Goal: Find specific page/section: Find specific page/section

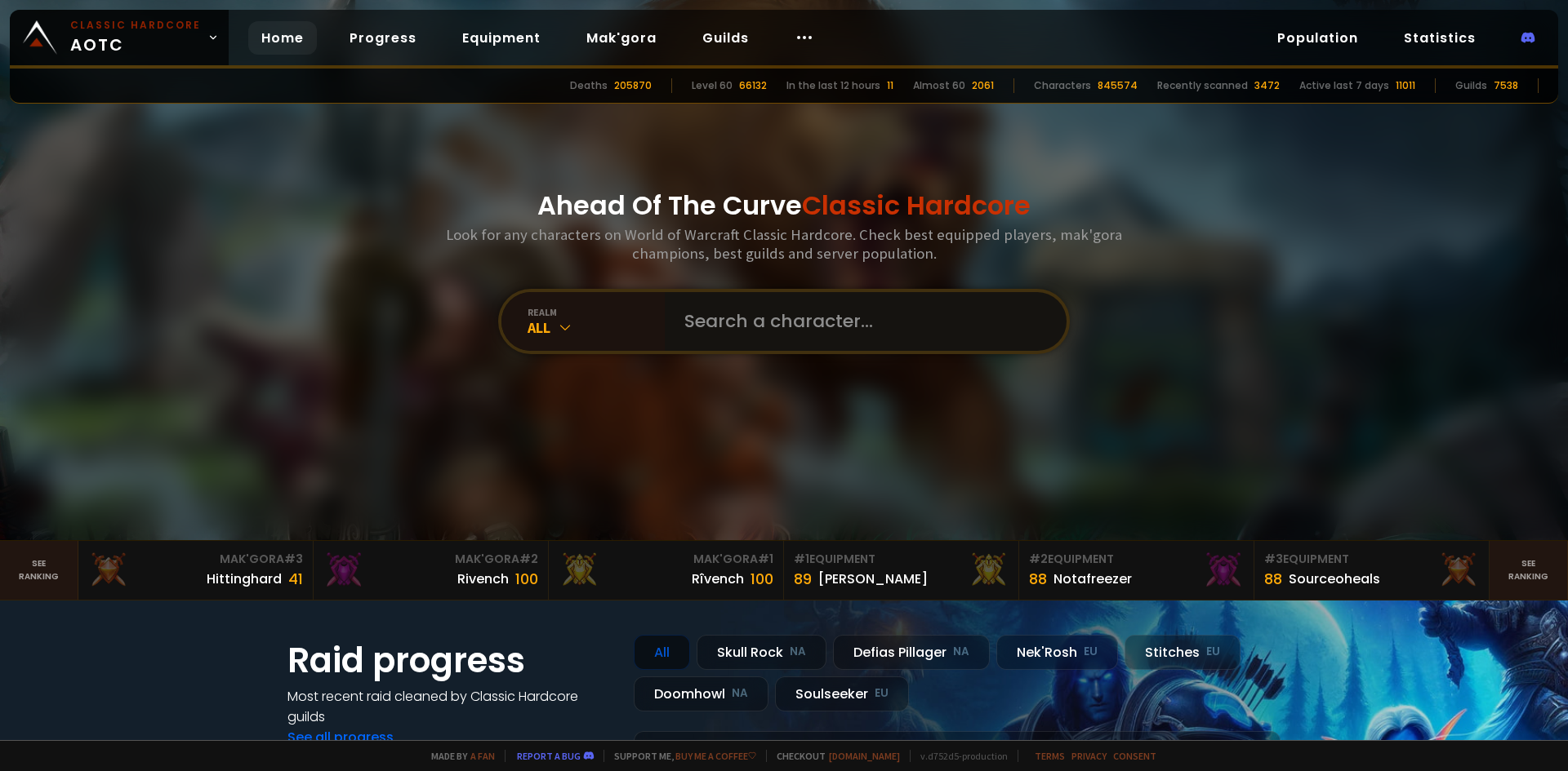
click at [709, 320] on input "text" at bounding box center [861, 322] width 373 height 59
type input "ahudet"
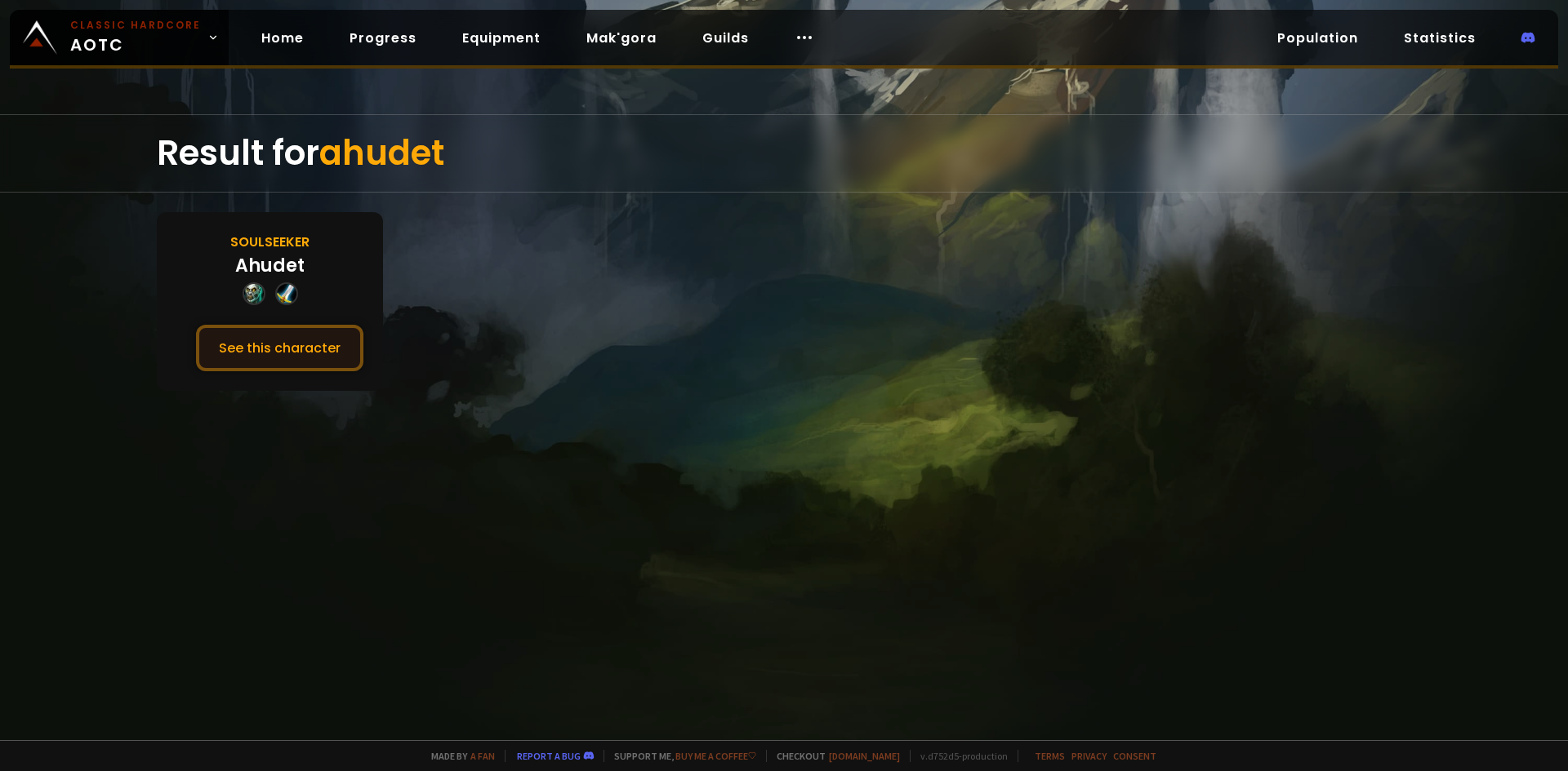
click at [298, 343] on button "See this character" at bounding box center [279, 347] width 167 height 46
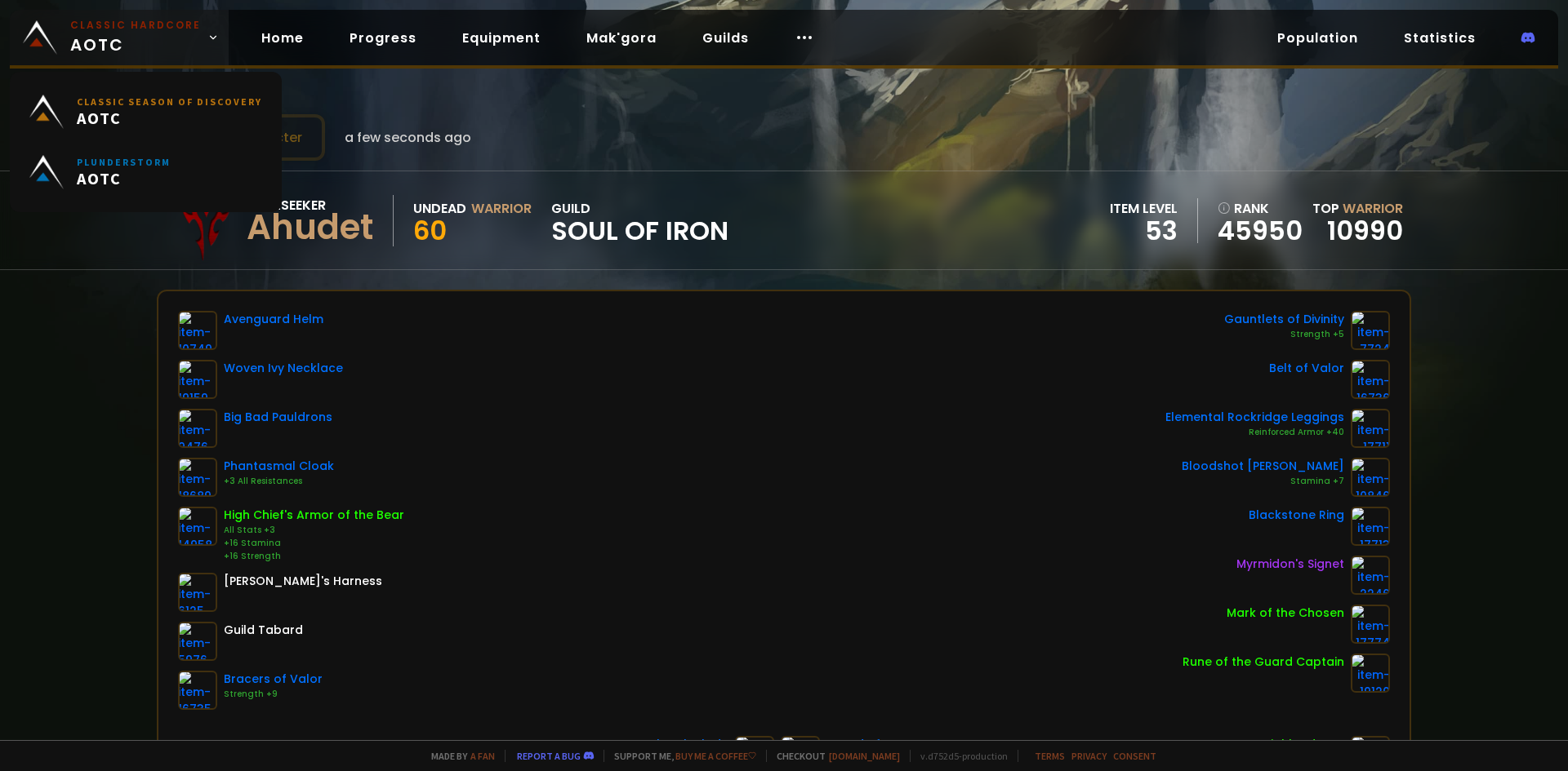
click at [123, 35] on span "Classic Hardcore AOTC" at bounding box center [135, 37] width 130 height 40
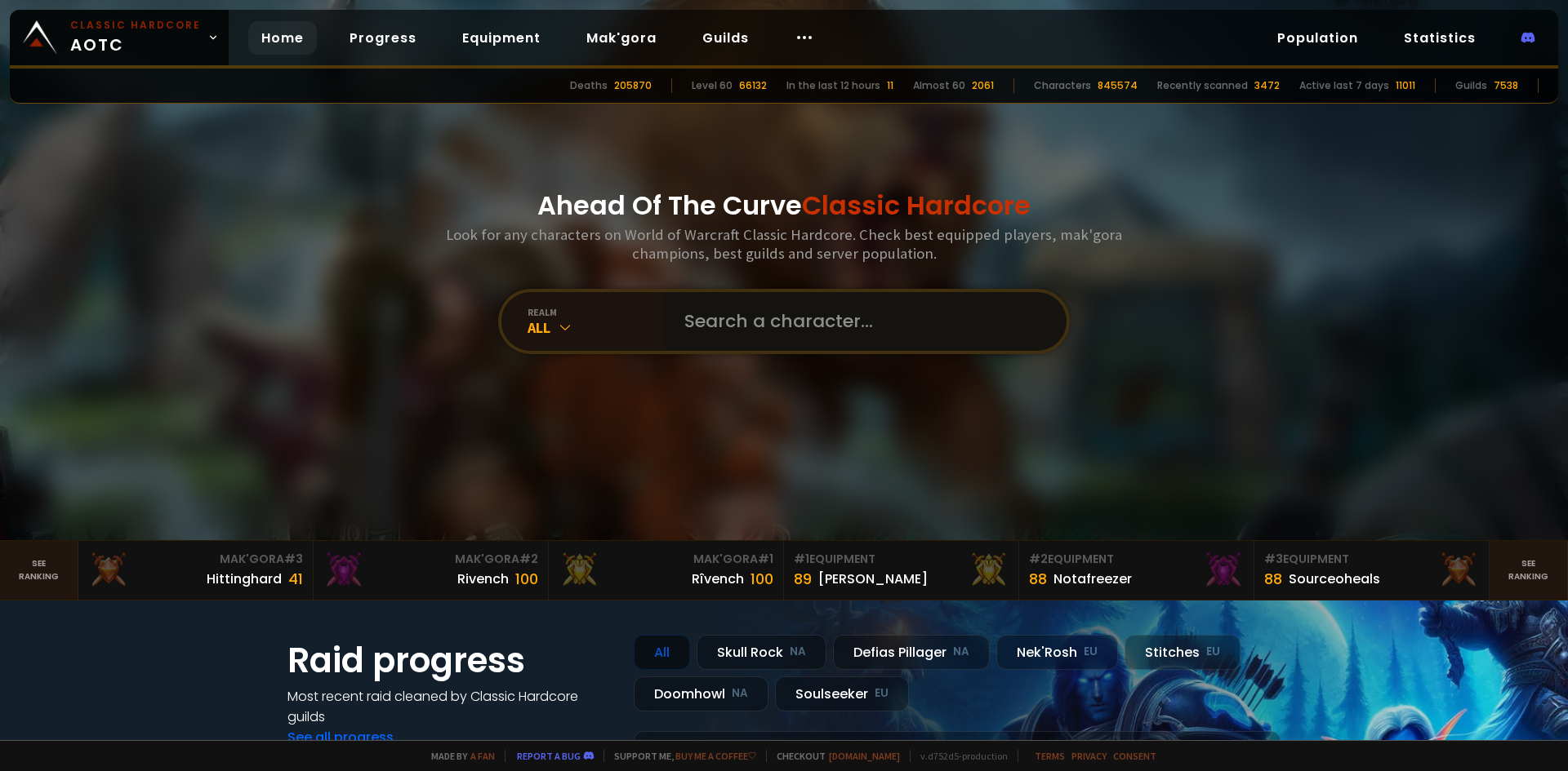
click at [707, 332] on input "text" at bounding box center [861, 322] width 373 height 59
paste input "Michelhuitde"
type input "Michelhuitde"
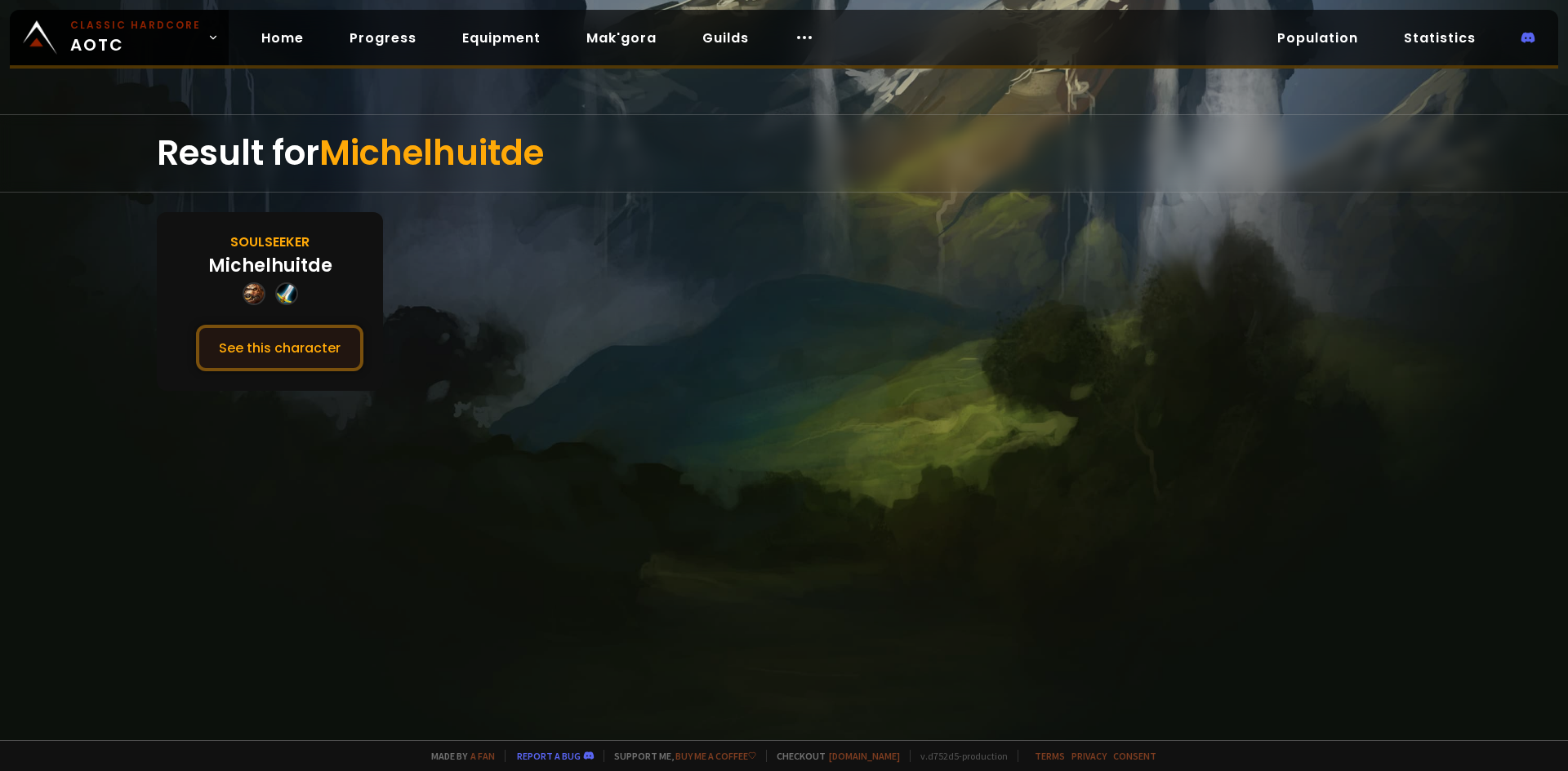
click at [309, 349] on button "See this character" at bounding box center [279, 347] width 167 height 46
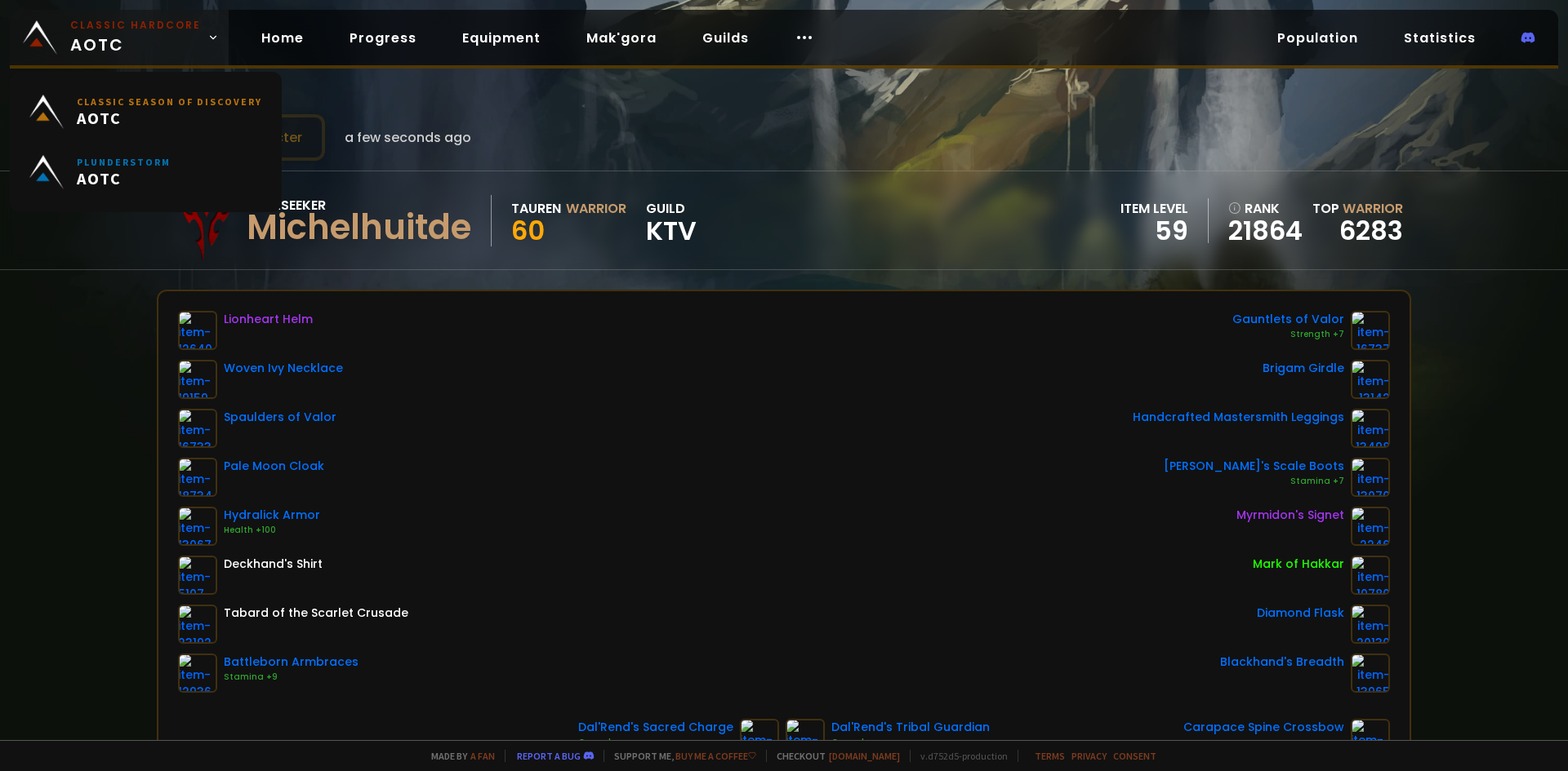
click at [145, 34] on span "Classic Hardcore AOTC" at bounding box center [135, 37] width 130 height 40
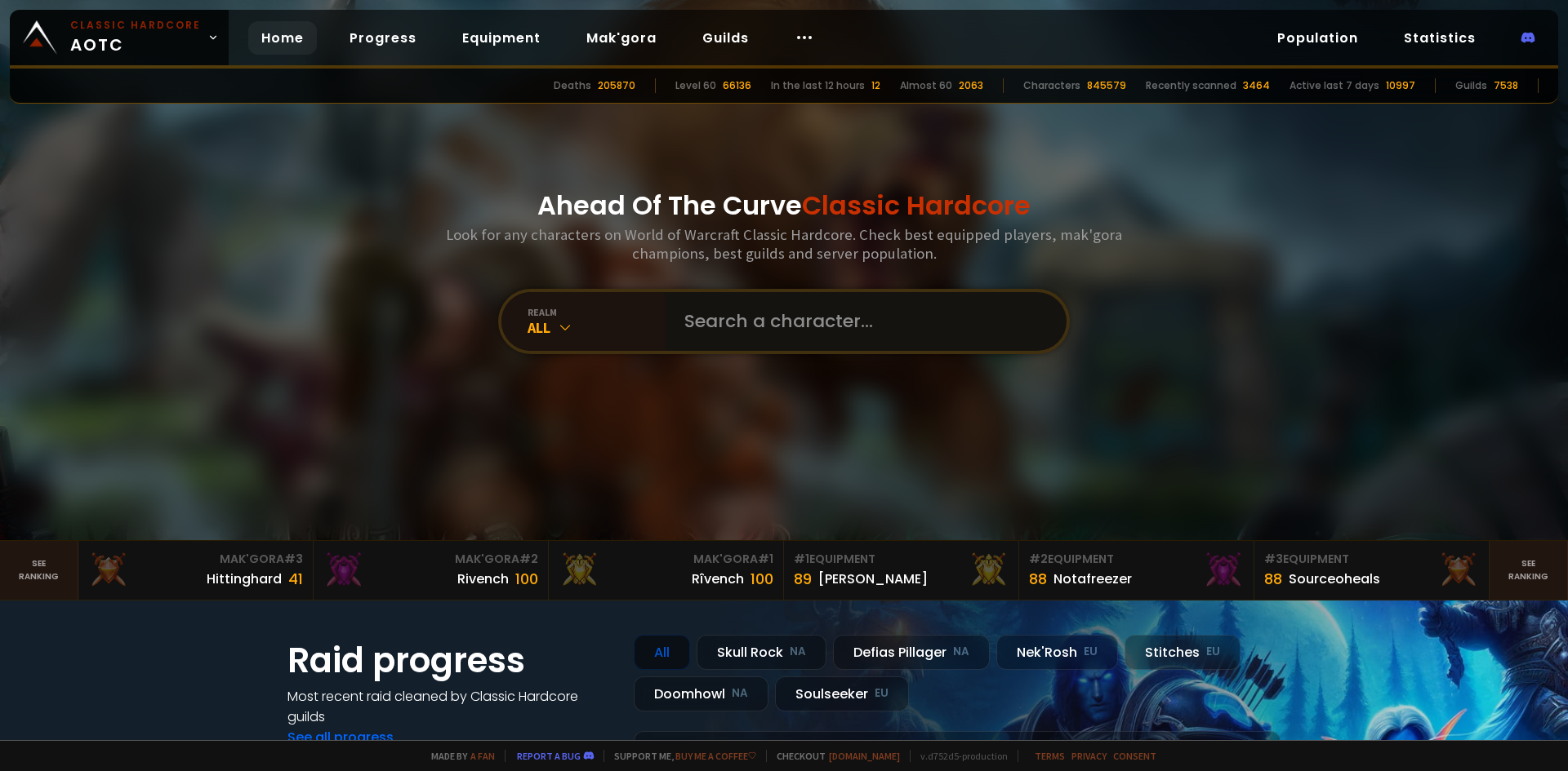
click at [766, 320] on input "text" at bounding box center [861, 322] width 373 height 59
paste input "Inlet"
type input "Inlet"
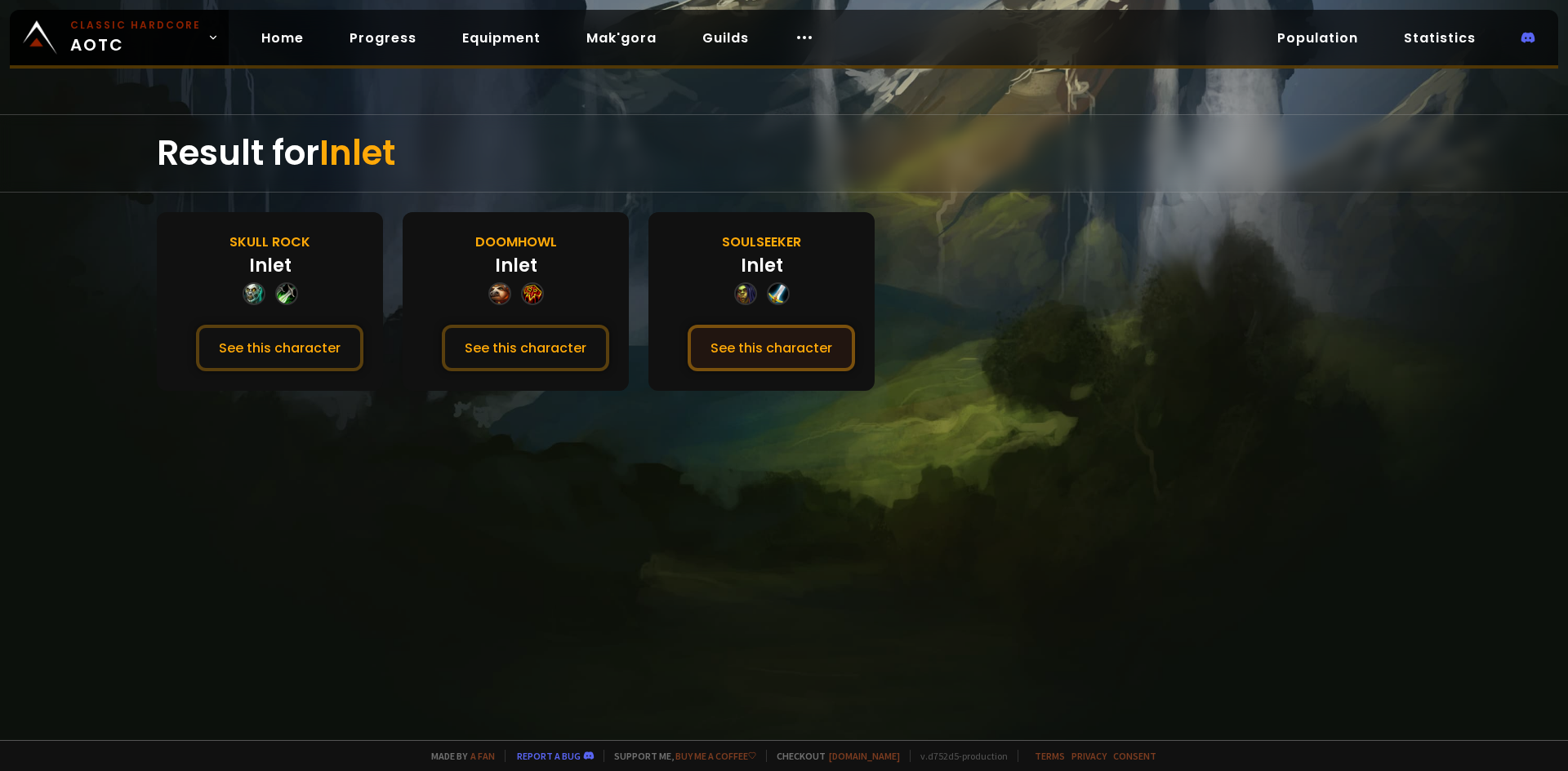
click at [758, 356] on button "See this character" at bounding box center [771, 347] width 167 height 46
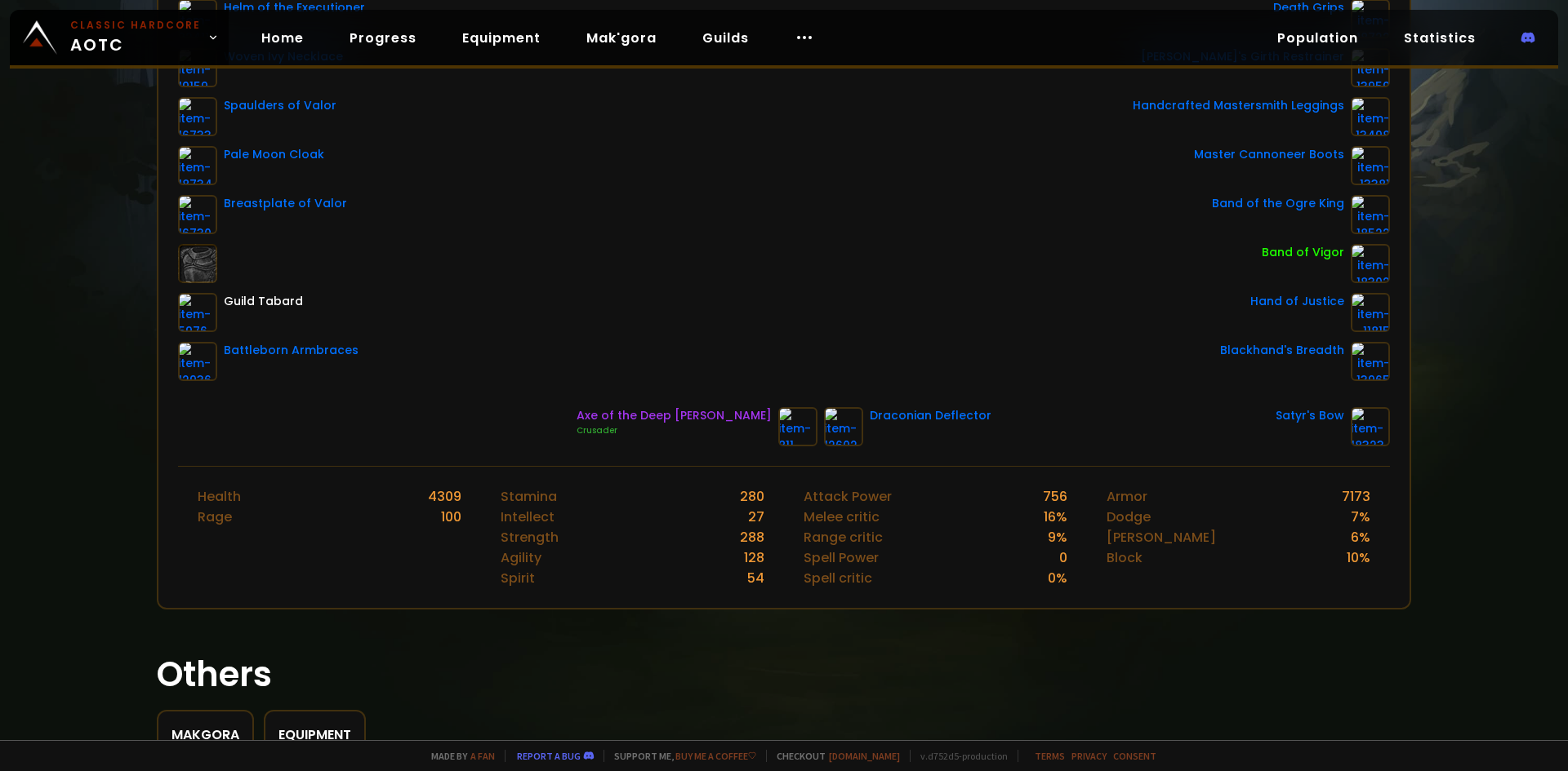
scroll to position [326, 0]
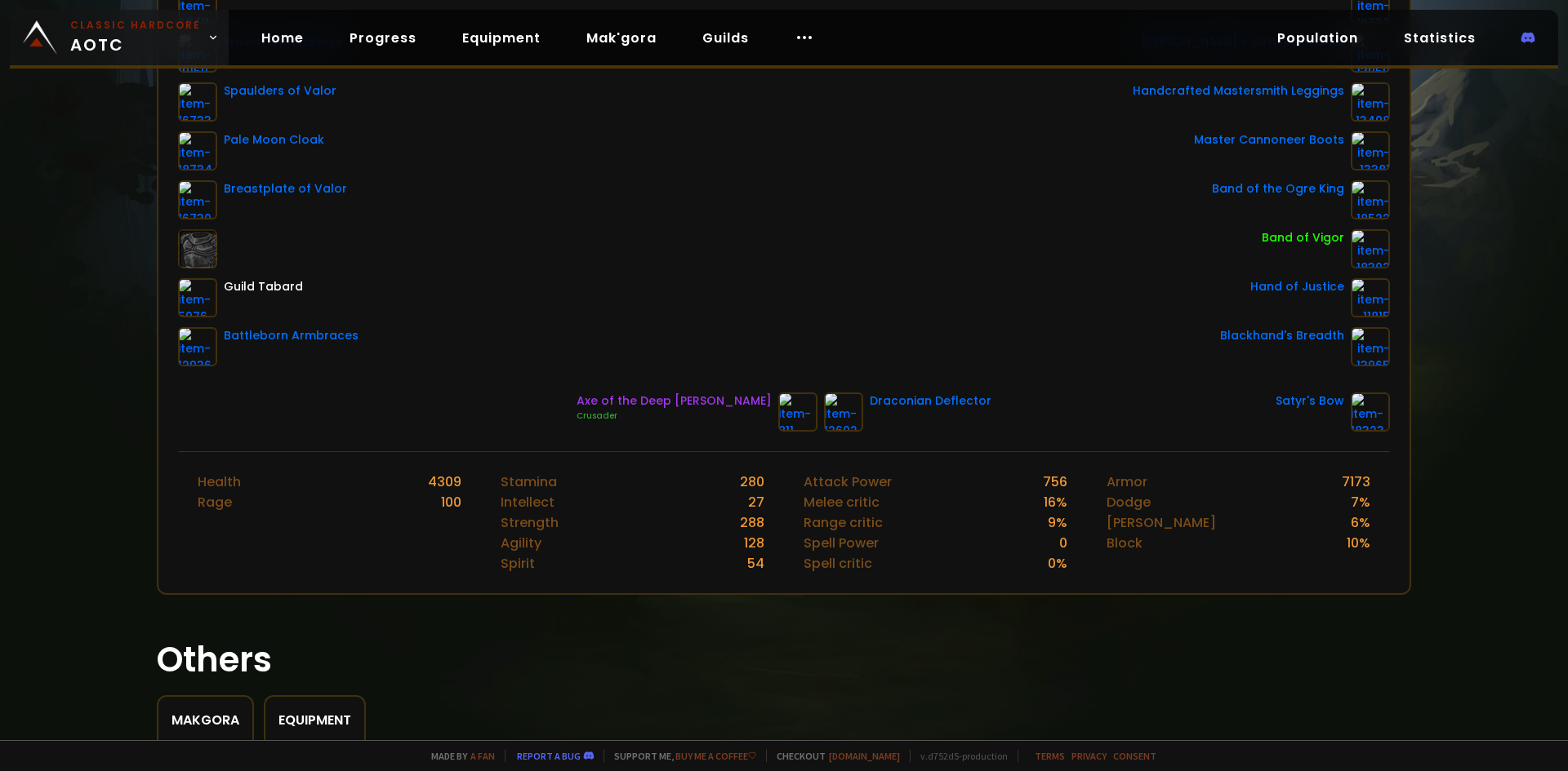
drag, startPoint x: 185, startPoint y: 30, endPoint x: 218, endPoint y: 56, distance: 42.0
click at [187, 30] on small "Classic Hardcore" at bounding box center [135, 24] width 130 height 14
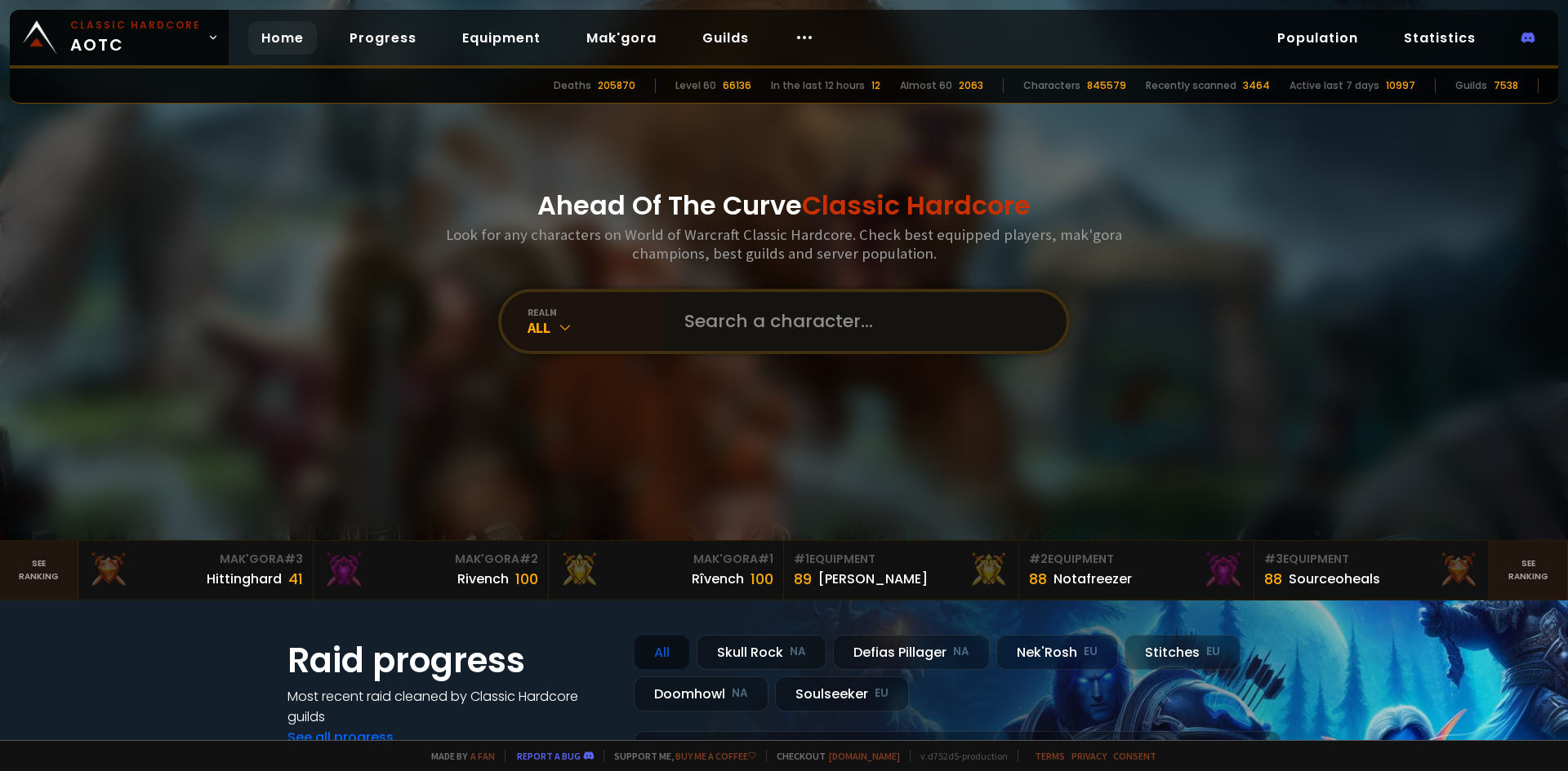
click at [747, 347] on input "text" at bounding box center [861, 322] width 373 height 59
paste input "Natteosten"
type input "Natteosten"
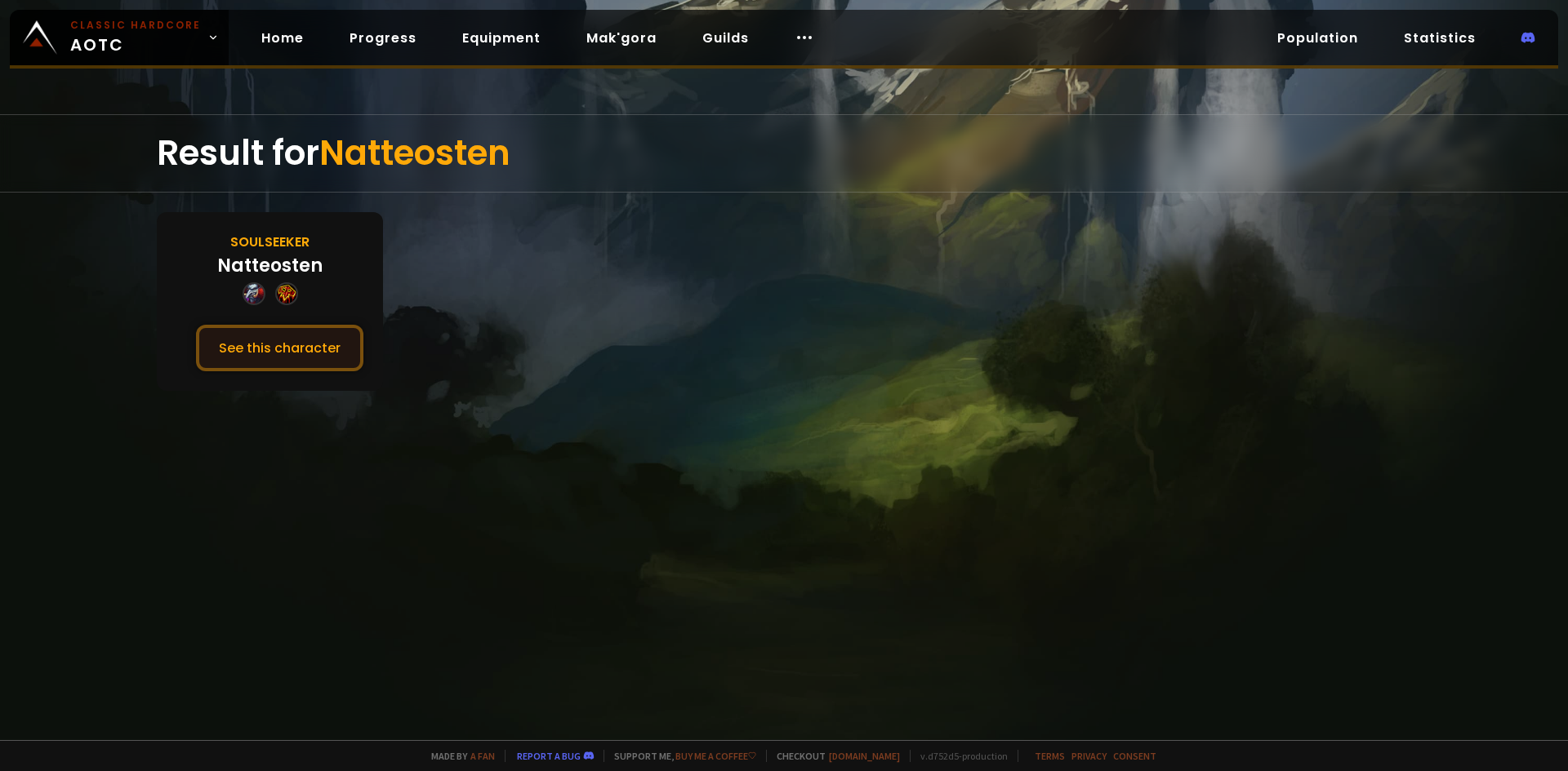
click at [309, 335] on button "See this character" at bounding box center [279, 347] width 167 height 46
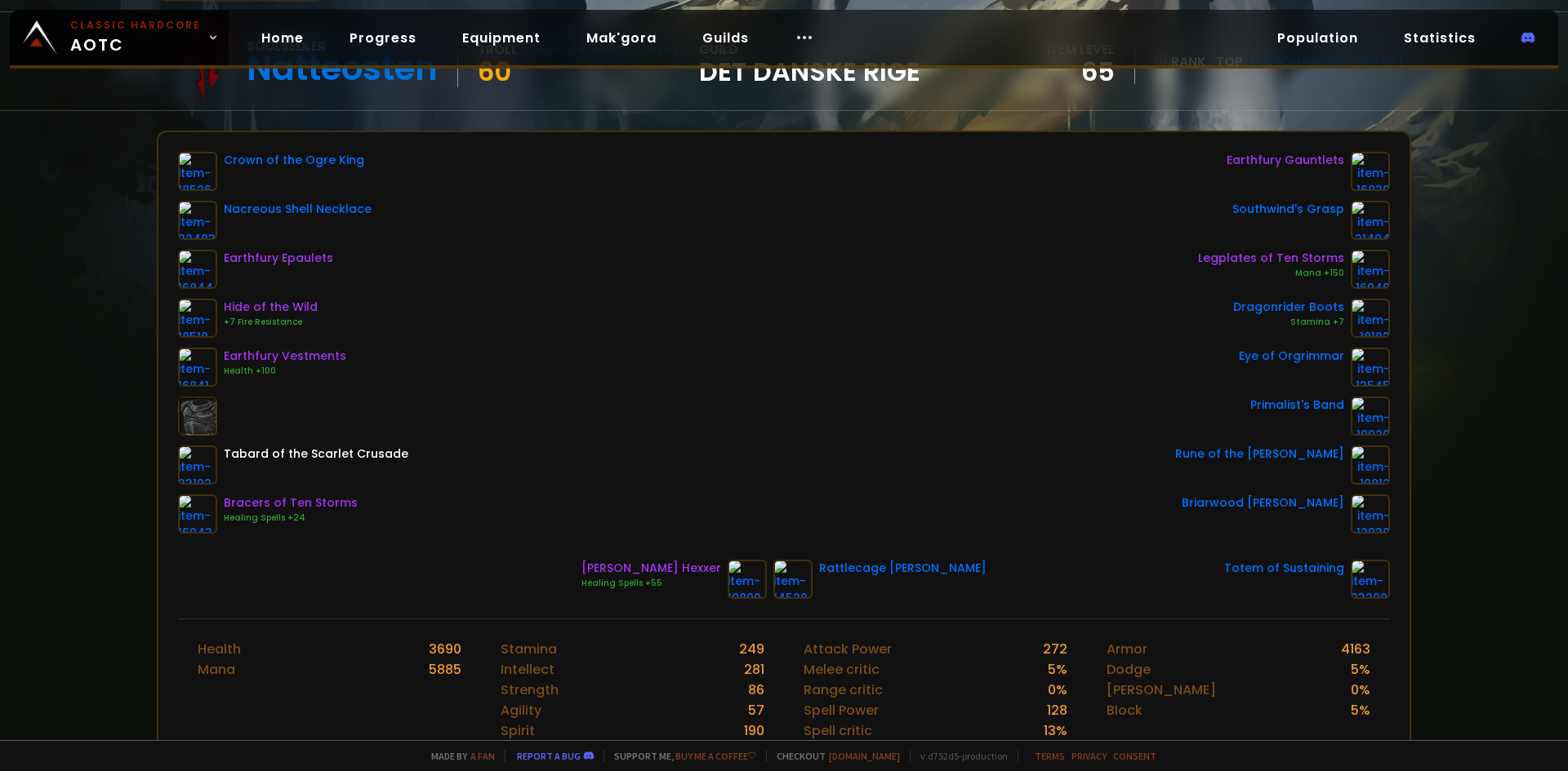
scroll to position [163, 0]
